Goal: Information Seeking & Learning: Learn about a topic

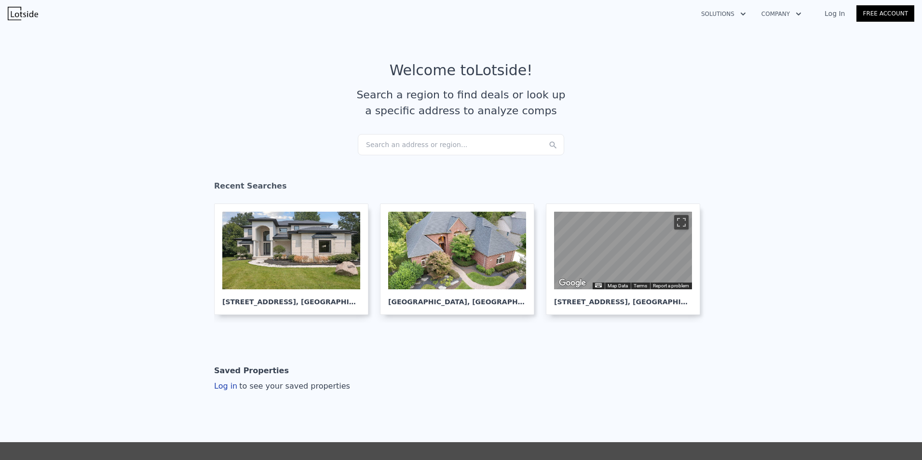
click at [443, 131] on article "Welcome to Lotside ! Search a region to find deals or look up a specific addres…" at bounding box center [461, 98] width 618 height 72
click at [443, 138] on div "Search an address or region..." at bounding box center [461, 144] width 206 height 21
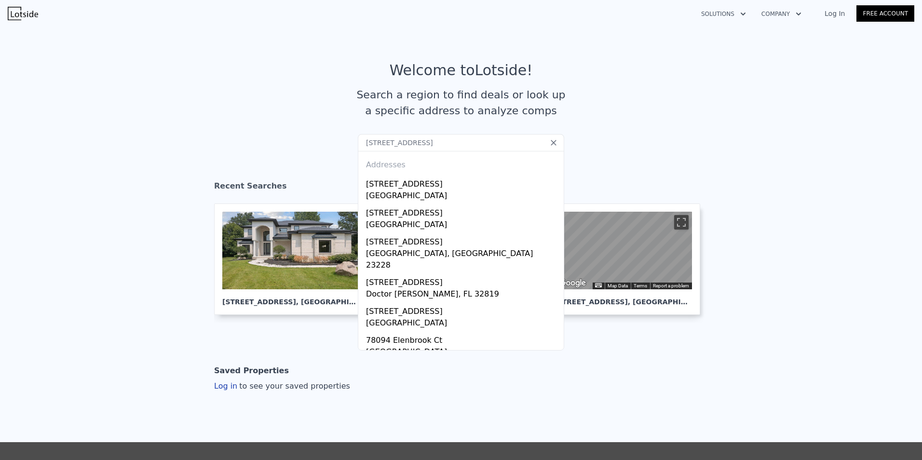
type input "[STREET_ADDRESS]"
click at [429, 178] on div "[STREET_ADDRESS]" at bounding box center [463, 182] width 194 height 15
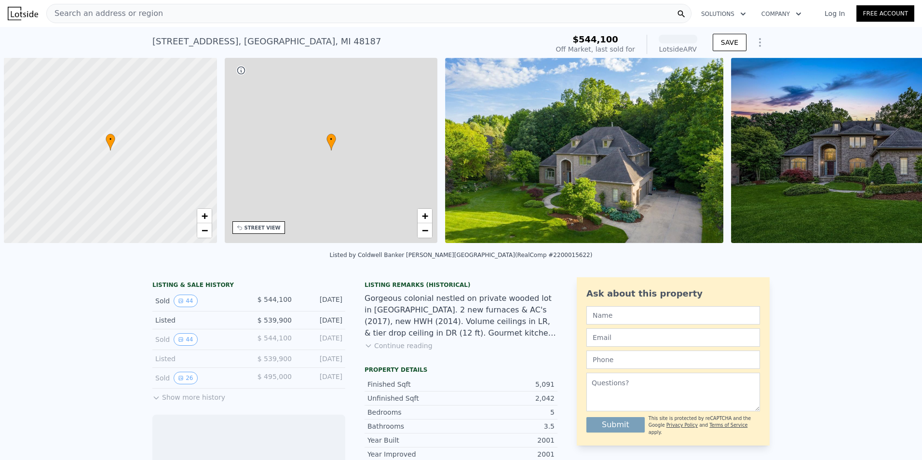
scroll to position [0, 4]
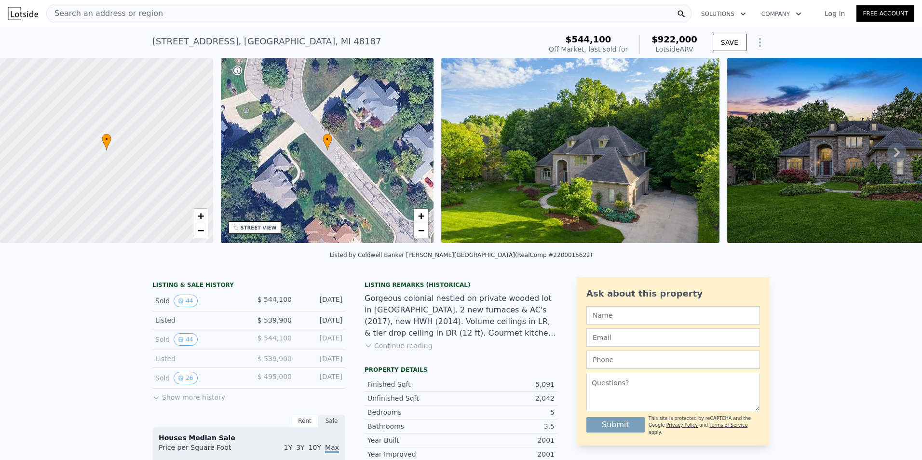
click at [392, 358] on div "Listing Remarks (Historical) Gorgeous colonial nestled on private wooded lot in…" at bounding box center [461, 321] width 193 height 81
click at [394, 351] on button "Continue reading" at bounding box center [399, 346] width 68 height 10
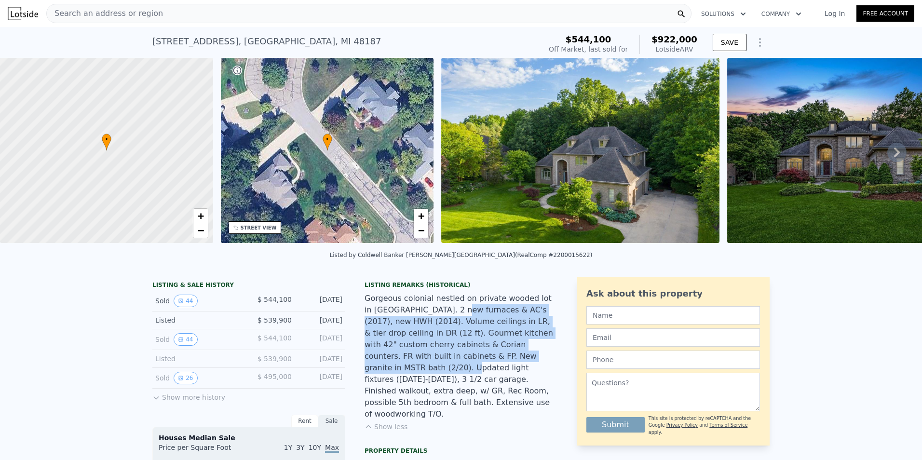
drag, startPoint x: 439, startPoint y: 321, endPoint x: 427, endPoint y: 366, distance: 47.1
click at [427, 366] on div "Gorgeous colonial nestled on private wooded lot in [GEOGRAPHIC_DATA]. 2 new fur…" at bounding box center [461, 356] width 193 height 127
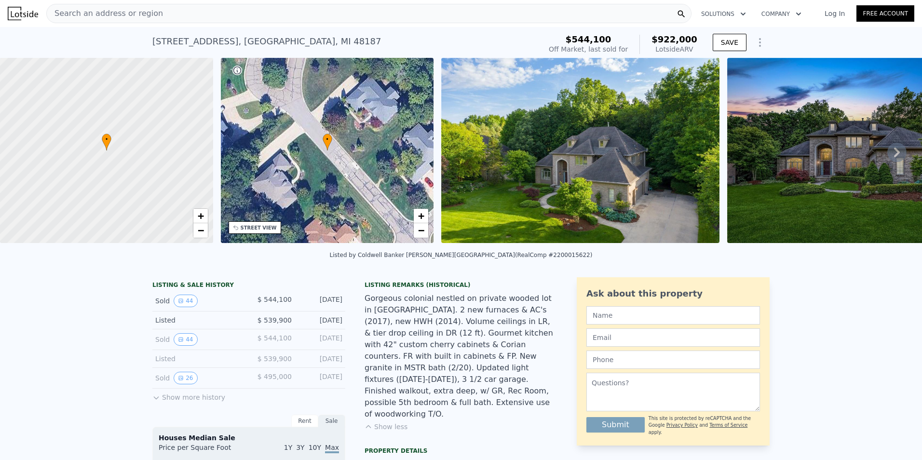
drag, startPoint x: 427, startPoint y: 366, endPoint x: 509, endPoint y: 402, distance: 90.5
click at [509, 402] on div "Gorgeous colonial nestled on private wooded lot in [GEOGRAPHIC_DATA]. 2 new fur…" at bounding box center [461, 356] width 193 height 127
click at [608, 174] on img at bounding box center [580, 150] width 278 height 185
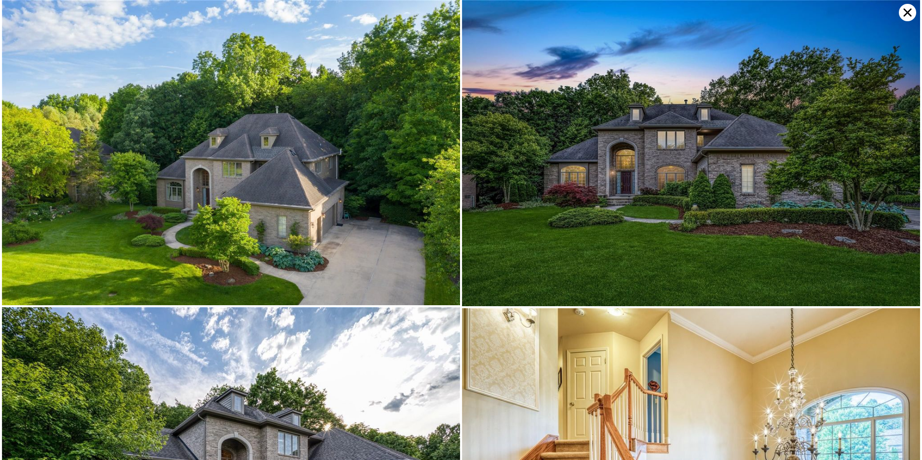
click at [365, 185] on img at bounding box center [231, 152] width 458 height 305
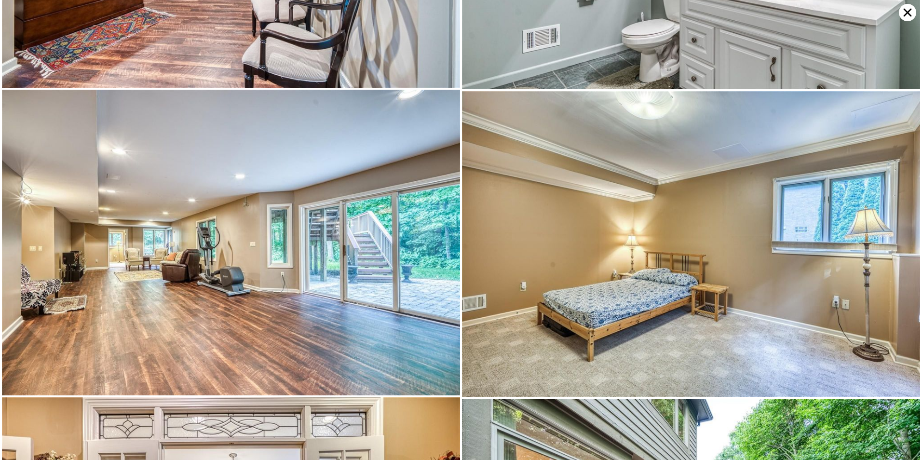
scroll to position [5271, 0]
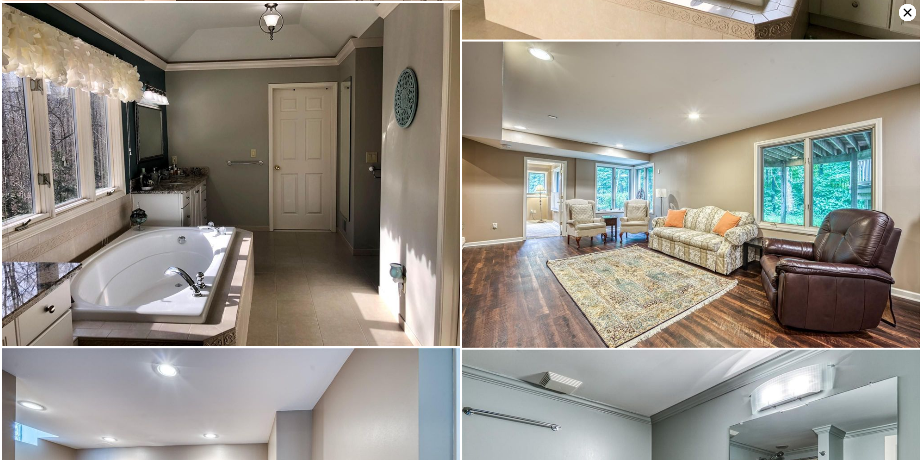
click at [904, 17] on icon at bounding box center [907, 12] width 17 height 17
